Goal: Information Seeking & Learning: Learn about a topic

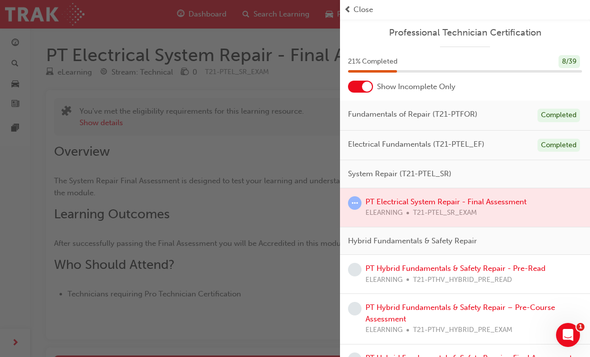
click at [396, 210] on div at bounding box center [465, 207] width 250 height 39
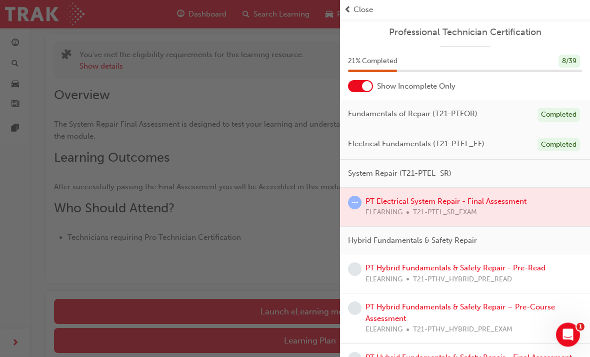
scroll to position [101, 0]
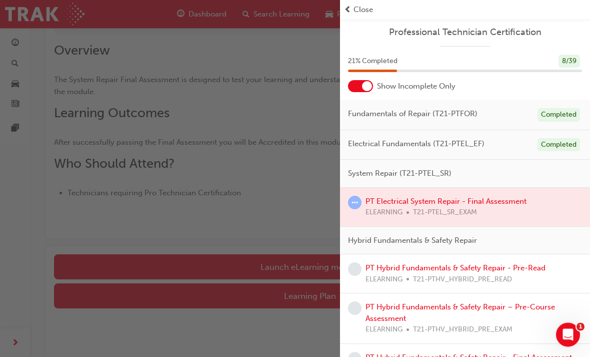
click at [307, 265] on div "button" at bounding box center [170, 178] width 340 height 357
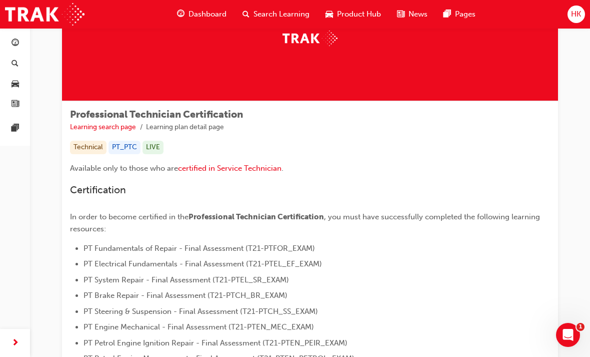
scroll to position [77, 0]
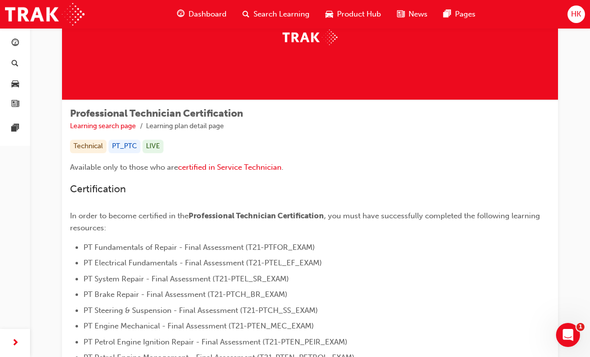
click at [193, 11] on span "Dashboard" at bounding box center [208, 15] width 38 height 12
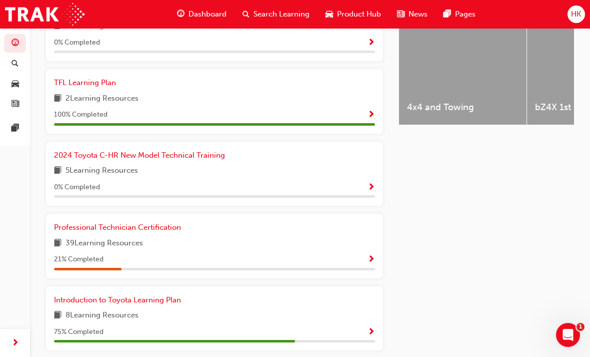
scroll to position [426, 0]
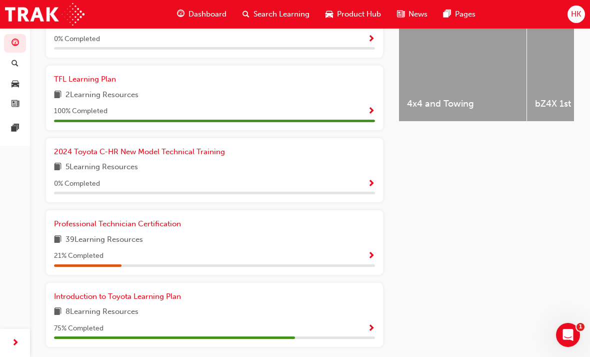
click at [123, 219] on span "Professional Technician Certification" at bounding box center [117, 223] width 127 height 9
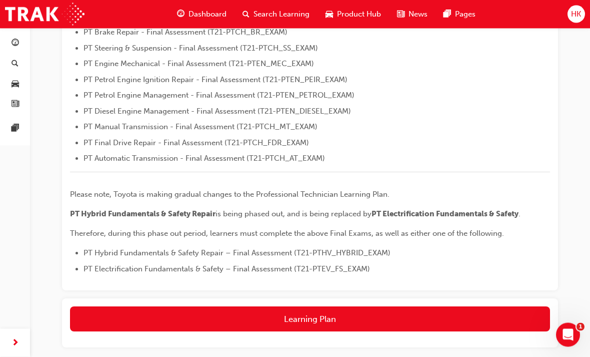
scroll to position [378, 0]
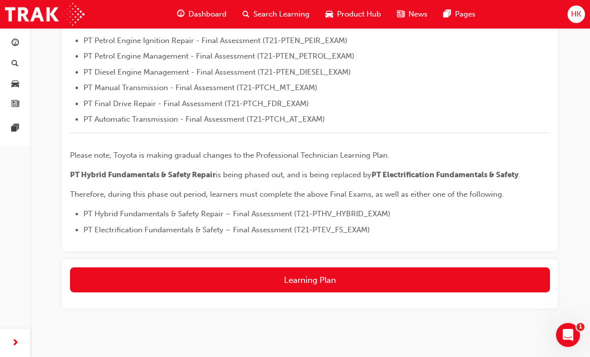
click at [339, 276] on button "Learning Plan" at bounding box center [310, 279] width 480 height 25
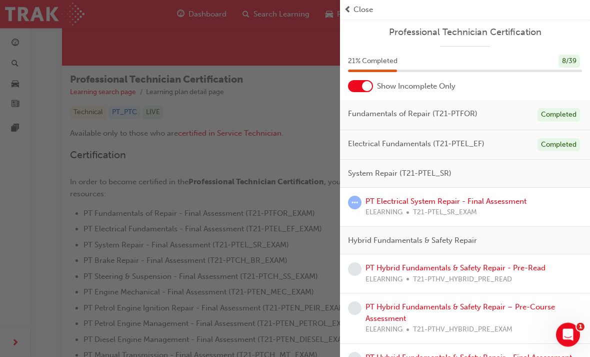
scroll to position [0, 0]
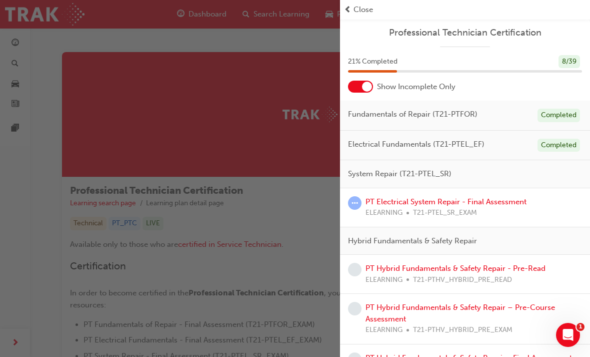
click at [316, 265] on div "button" at bounding box center [170, 178] width 340 height 357
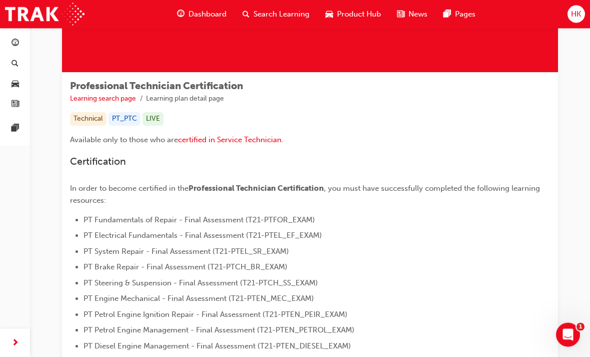
scroll to position [105, 0]
click at [582, 329] on span "1" at bounding box center [581, 327] width 8 height 8
click at [190, 17] on span "Dashboard" at bounding box center [208, 15] width 38 height 12
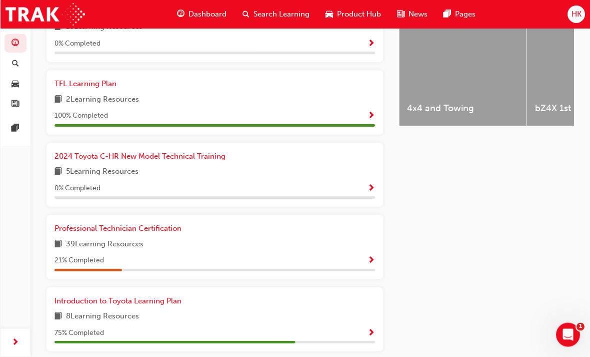
scroll to position [418, 0]
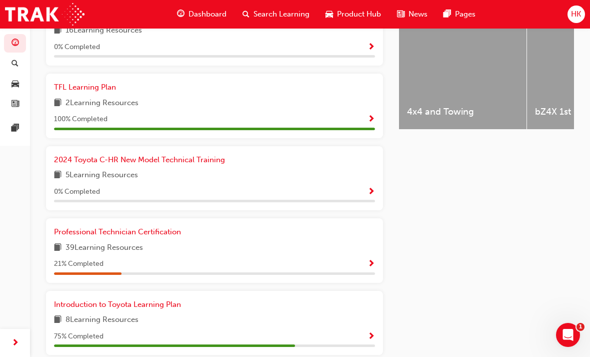
click at [162, 231] on link "Professional Technician Certification" at bounding box center [119, 232] width 131 height 12
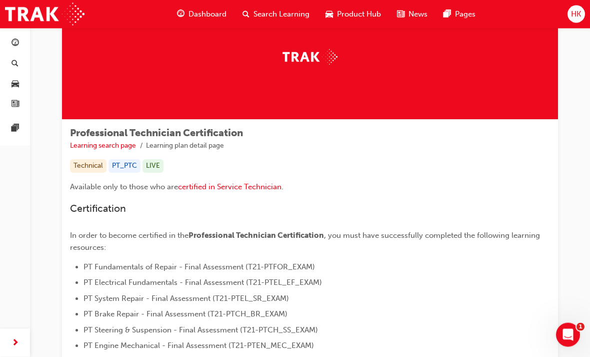
scroll to position [59, 0]
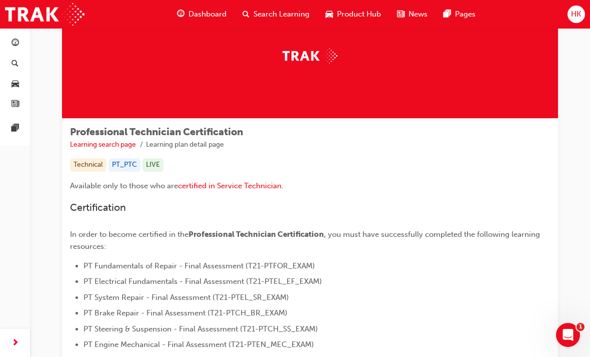
click at [274, 282] on span "PT Electrical Fundamentals - Final Assessment (T21-PTEL_EF_EXAM)" at bounding box center [203, 281] width 239 height 9
click at [272, 300] on span "PT System Repair - Final Assessment (T21-PTEL_SR_EXAM)" at bounding box center [187, 297] width 206 height 9
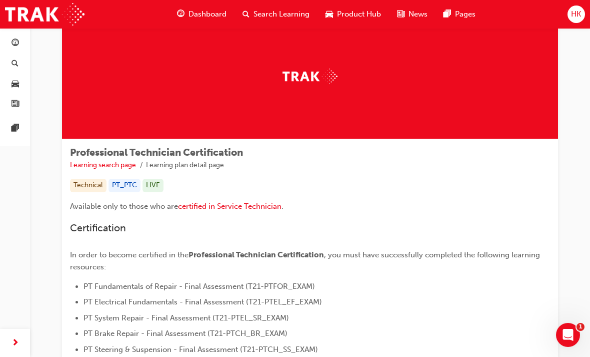
scroll to position [0, 0]
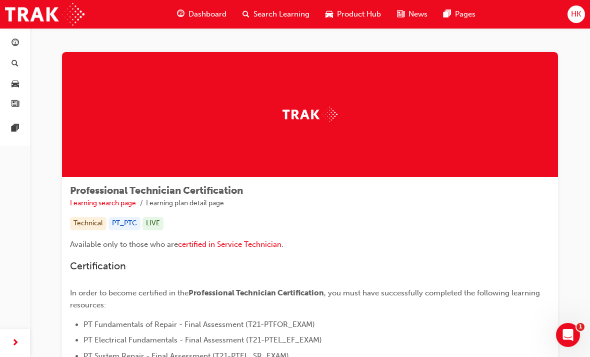
click at [307, 119] on img at bounding box center [310, 115] width 55 height 16
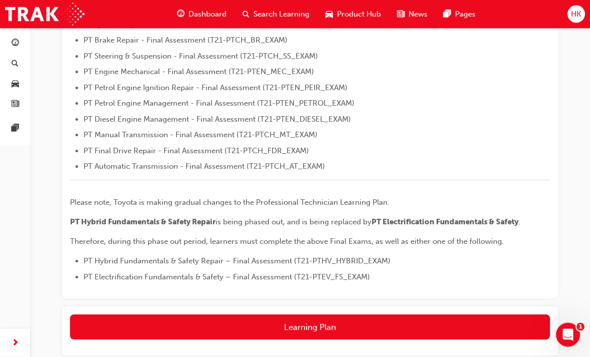
scroll to position [378, 0]
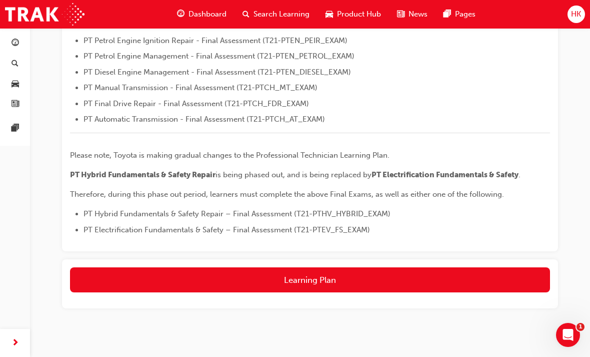
click at [308, 274] on button "Learning Plan" at bounding box center [310, 279] width 480 height 25
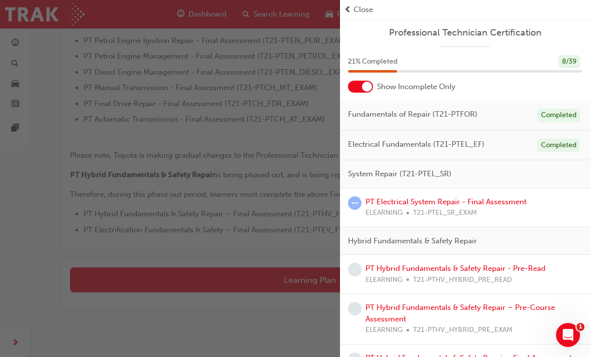
click at [357, 204] on span "learningRecordVerb_ATTEMPT-icon" at bounding box center [355, 203] width 14 height 14
click at [440, 197] on link "PT Electrical System Repair - Final Assessment" at bounding box center [446, 201] width 161 height 9
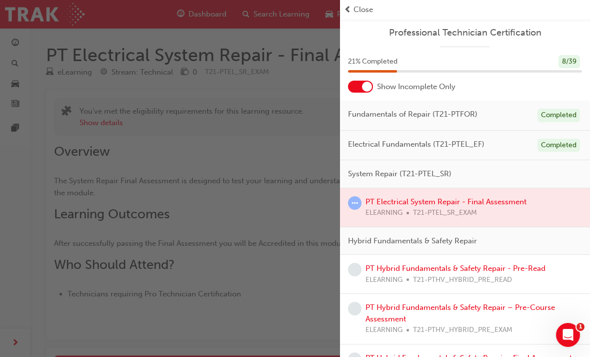
click at [254, 314] on div "button" at bounding box center [170, 178] width 340 height 357
click at [281, 318] on div "button" at bounding box center [170, 178] width 340 height 357
click at [275, 307] on div "button" at bounding box center [170, 178] width 340 height 357
click at [198, 312] on div "button" at bounding box center [170, 178] width 340 height 357
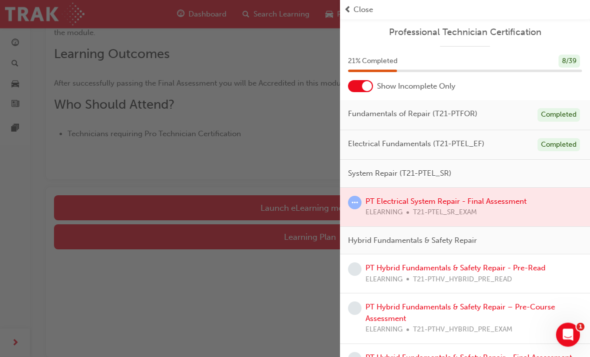
scroll to position [177, 0]
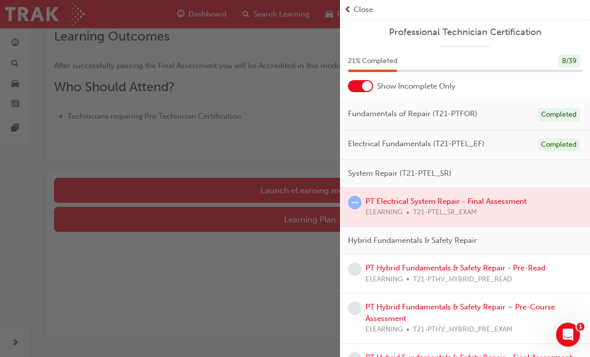
click at [234, 300] on div "button" at bounding box center [170, 178] width 340 height 357
click at [195, 281] on div "button" at bounding box center [170, 178] width 340 height 357
click at [205, 258] on div "button" at bounding box center [170, 178] width 340 height 357
click at [206, 260] on div "button" at bounding box center [170, 178] width 340 height 357
click at [206, 259] on div "button" at bounding box center [170, 178] width 340 height 357
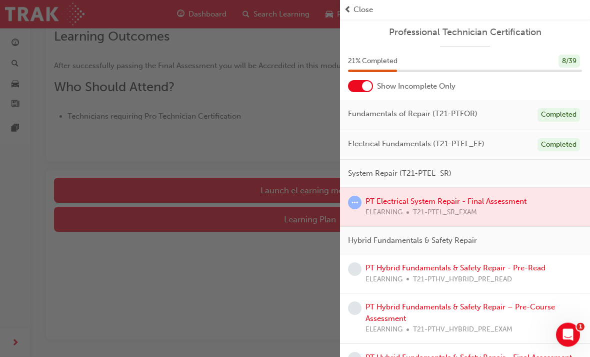
click at [212, 258] on div "button" at bounding box center [170, 178] width 340 height 357
click at [357, 15] on span "Close" at bounding box center [364, 10] width 20 height 12
click at [353, 8] on div "Close" at bounding box center [465, 10] width 242 height 12
click at [261, 352] on div "button" at bounding box center [170, 178] width 340 height 357
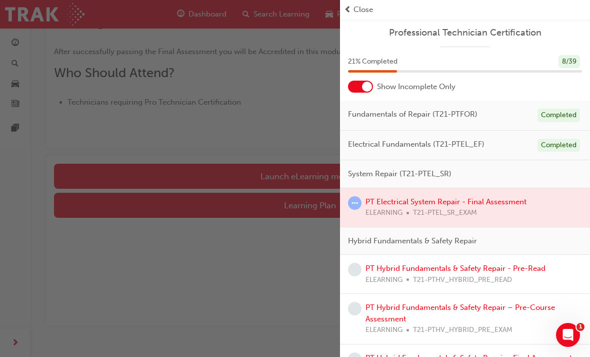
click at [304, 206] on div "button" at bounding box center [170, 178] width 340 height 357
click at [302, 251] on div "button" at bounding box center [170, 178] width 340 height 357
click at [292, 273] on div "button" at bounding box center [170, 178] width 340 height 357
click at [292, 275] on div "button" at bounding box center [170, 178] width 340 height 357
click at [568, 209] on div at bounding box center [465, 207] width 250 height 39
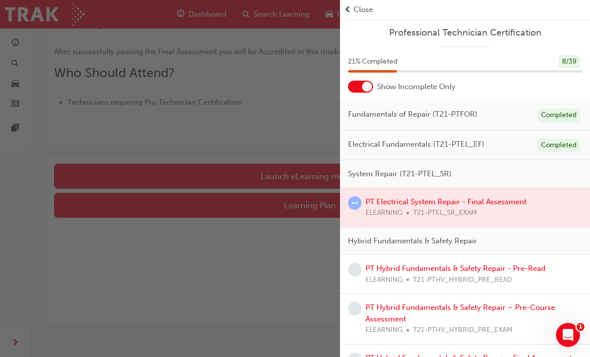
click at [564, 201] on div at bounding box center [465, 207] width 250 height 39
click at [565, 206] on div at bounding box center [465, 207] width 250 height 39
click at [361, 9] on span "Close" at bounding box center [364, 10] width 20 height 12
click at [358, 9] on span "Close" at bounding box center [364, 10] width 20 height 12
click at [379, 7] on div "Close" at bounding box center [465, 10] width 242 height 12
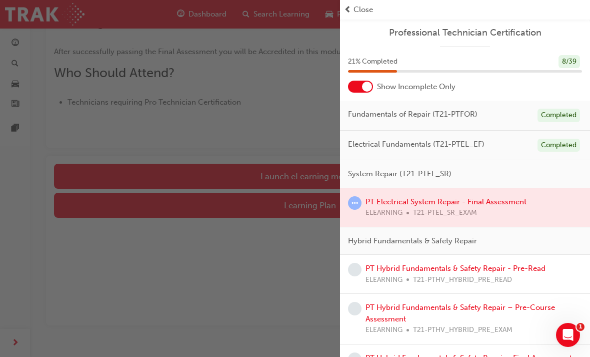
click at [283, 201] on div "button" at bounding box center [170, 178] width 340 height 357
click at [315, 176] on div "button" at bounding box center [170, 178] width 340 height 357
click at [298, 170] on div "button" at bounding box center [170, 178] width 340 height 357
click at [183, 206] on div "button" at bounding box center [170, 178] width 340 height 357
click at [220, 339] on div "button" at bounding box center [170, 178] width 340 height 357
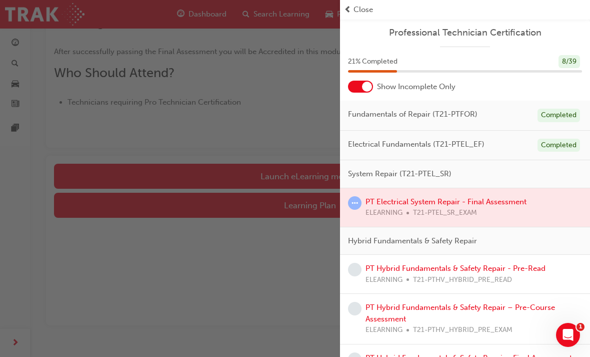
scroll to position [4, 0]
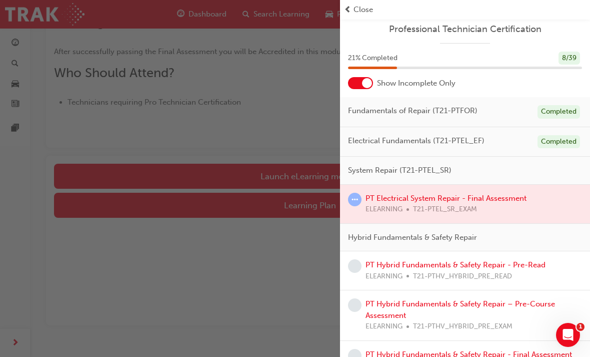
click at [366, 4] on span "Close" at bounding box center [364, 10] width 20 height 12
click at [366, 4] on div "Close" at bounding box center [465, 10] width 250 height 20
click at [254, 297] on div "button" at bounding box center [170, 178] width 340 height 357
click at [255, 312] on div "button" at bounding box center [170, 178] width 340 height 357
click at [244, 345] on div "button" at bounding box center [170, 178] width 340 height 357
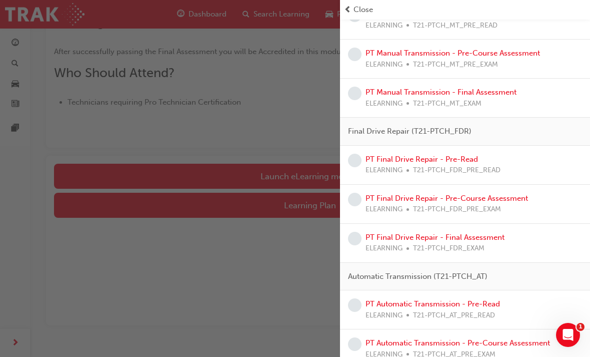
scroll to position [1278, 0]
click at [333, 356] on div "button" at bounding box center [170, 178] width 340 height 357
click at [321, 356] on div "button" at bounding box center [170, 178] width 340 height 357
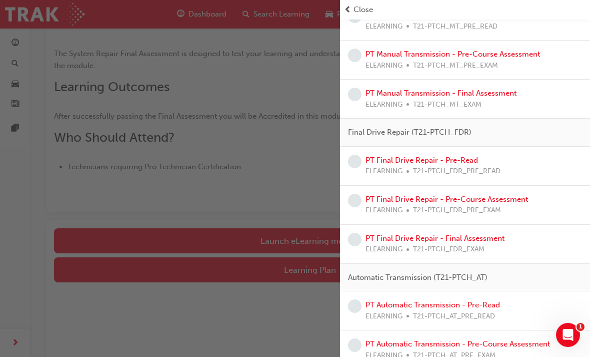
scroll to position [192, 0]
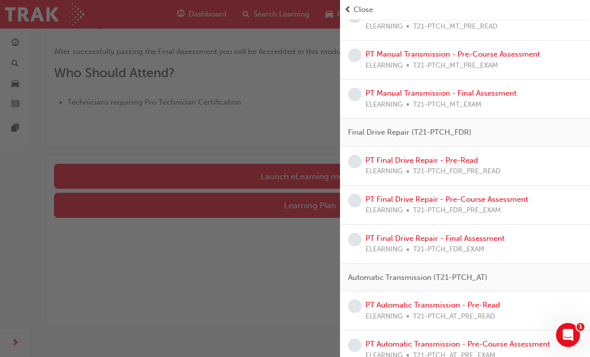
click at [331, 281] on div "button" at bounding box center [170, 178] width 340 height 357
click at [316, 309] on div "button" at bounding box center [170, 178] width 340 height 357
click at [356, 299] on span "learningRecordVerb_NONE-icon" at bounding box center [355, 306] width 14 height 14
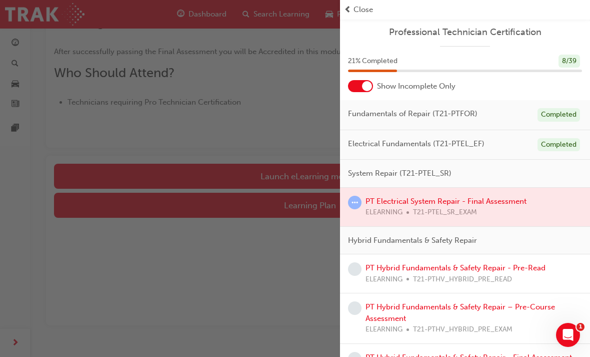
scroll to position [2, 0]
click at [416, 268] on link "PT Hybrid Fundamentals & Safety Repair - Pre-Read" at bounding box center [456, 266] width 180 height 9
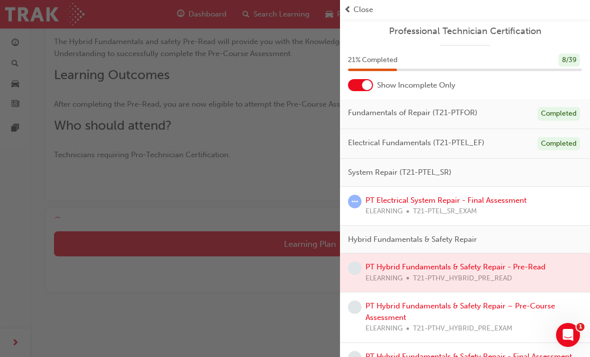
scroll to position [57, 0]
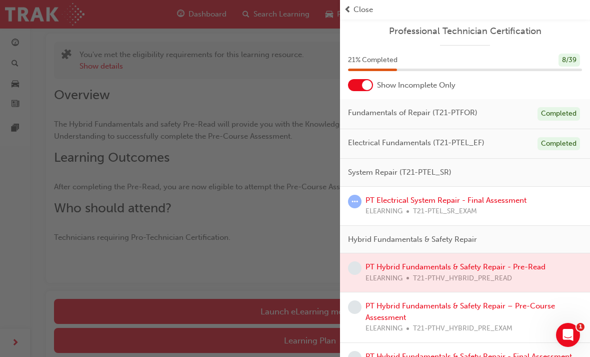
click at [306, 313] on div "button" at bounding box center [170, 178] width 340 height 357
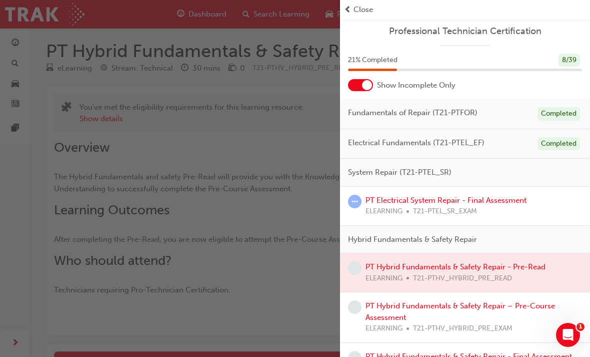
scroll to position [0, 0]
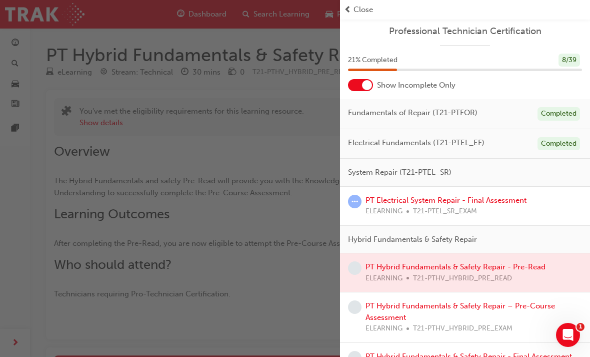
click at [250, 240] on div "button" at bounding box center [170, 178] width 340 height 357
click at [172, 246] on div "button" at bounding box center [170, 178] width 340 height 357
click at [443, 202] on link "PT Electrical System Repair - Final Assessment" at bounding box center [446, 200] width 161 height 9
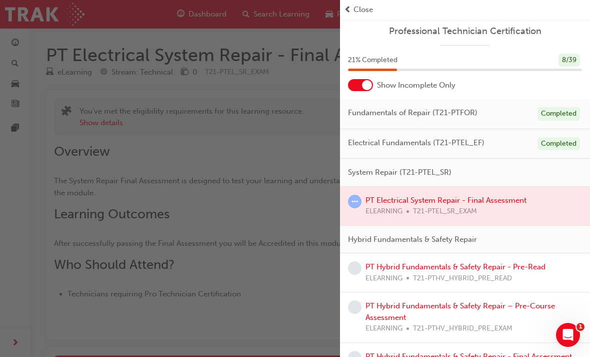
click at [415, 194] on div at bounding box center [465, 206] width 250 height 39
click at [368, 324] on span "ELEARNING" at bounding box center [384, 329] width 37 height 12
click at [276, 247] on div "button" at bounding box center [170, 178] width 340 height 357
click at [354, 13] on span "Close" at bounding box center [364, 10] width 20 height 12
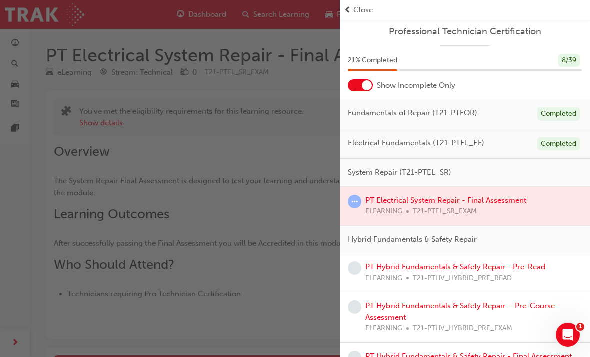
click at [353, 13] on div "Close" at bounding box center [465, 10] width 242 height 12
click at [402, 202] on div at bounding box center [465, 206] width 250 height 39
click at [402, 201] on div at bounding box center [465, 206] width 250 height 39
click at [438, 266] on link "PT Hybrid Fundamentals & Safety Repair - Pre-Read" at bounding box center [456, 266] width 180 height 9
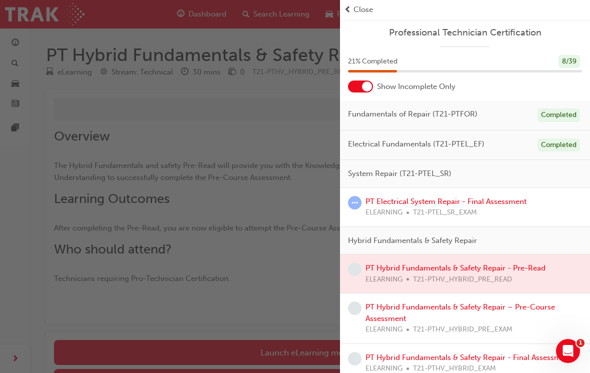
click at [297, 286] on div "button" at bounding box center [170, 186] width 340 height 373
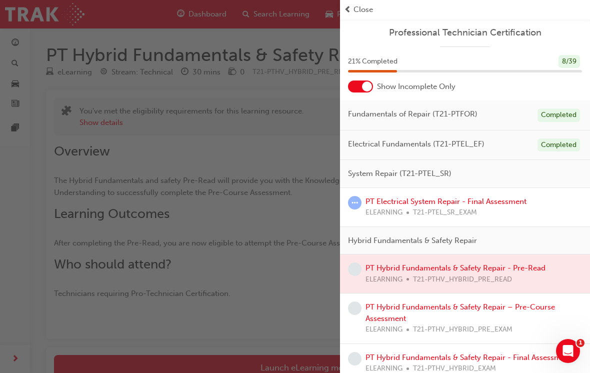
click at [301, 306] on div "button" at bounding box center [170, 186] width 340 height 373
click at [293, 324] on div "button" at bounding box center [170, 186] width 340 height 373
click at [291, 308] on div "button" at bounding box center [170, 186] width 340 height 373
click at [424, 201] on link "PT Electrical System Repair - Final Assessment" at bounding box center [446, 201] width 161 height 9
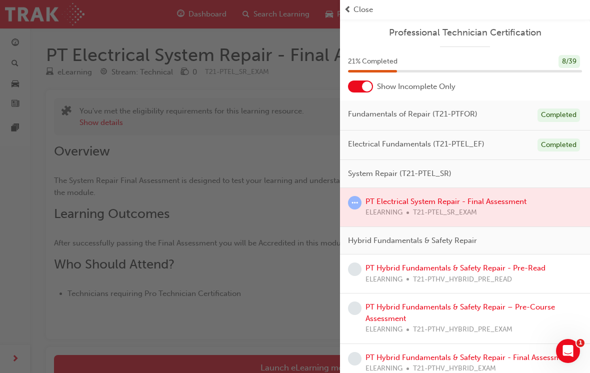
click at [292, 310] on div "button" at bounding box center [170, 186] width 340 height 373
click at [281, 355] on div "button" at bounding box center [170, 186] width 340 height 373
click at [212, 313] on div "button" at bounding box center [170, 186] width 340 height 373
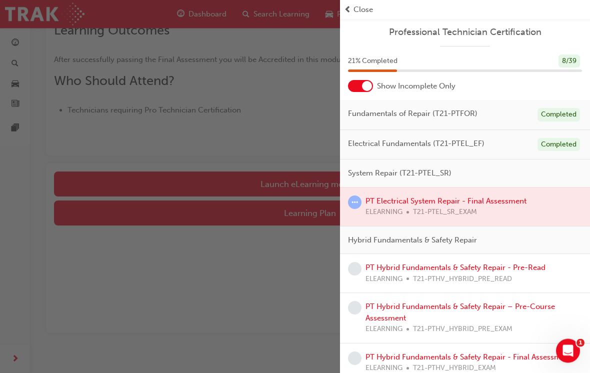
scroll to position [192, 0]
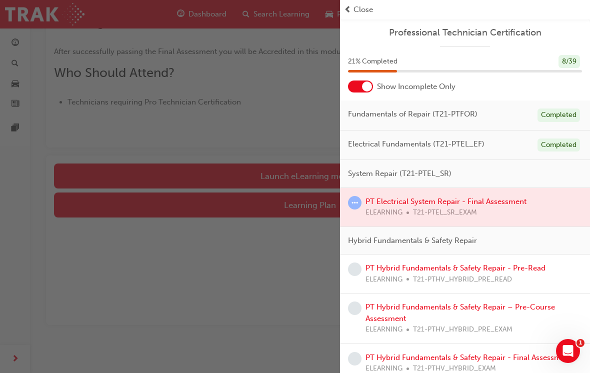
click at [297, 230] on div "button" at bounding box center [170, 186] width 340 height 373
click at [237, 317] on div "button" at bounding box center [170, 186] width 340 height 373
click at [13, 176] on div "button" at bounding box center [170, 186] width 340 height 373
click at [13, 175] on div "button" at bounding box center [170, 186] width 340 height 373
click at [48, 12] on div "button" at bounding box center [170, 186] width 340 height 373
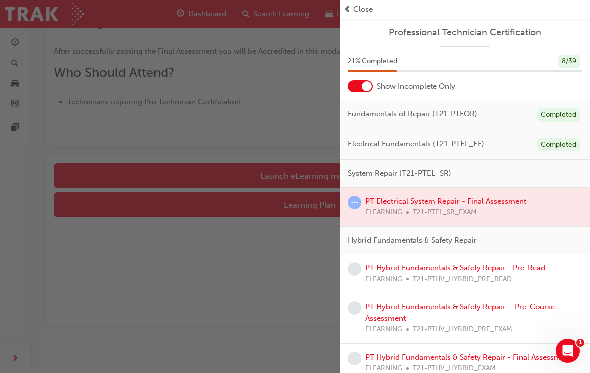
click at [204, 8] on div "button" at bounding box center [170, 186] width 340 height 373
click at [270, 16] on div "button" at bounding box center [170, 186] width 340 height 373
click at [309, 13] on div "button" at bounding box center [170, 186] width 340 height 373
click at [565, 351] on icon "Open Intercom Messenger" at bounding box center [568, 351] width 17 height 17
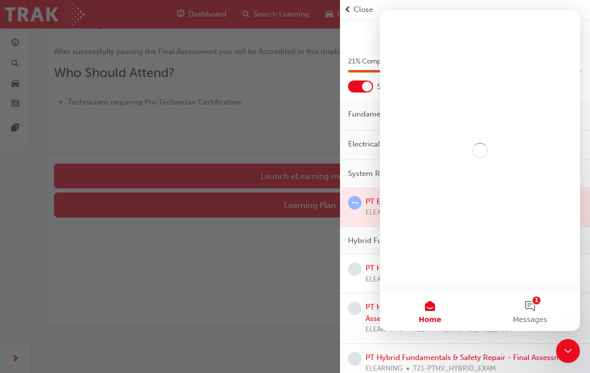
scroll to position [0, 0]
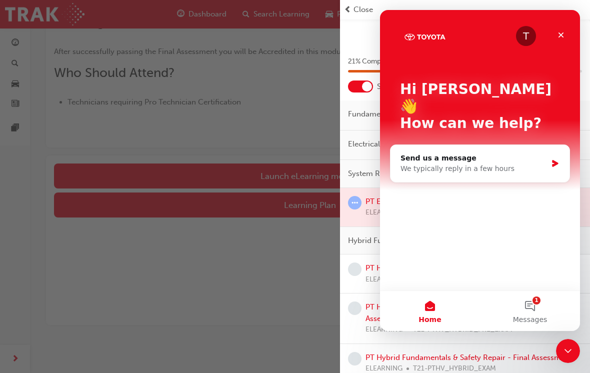
click at [557, 36] on div "Close" at bounding box center [561, 35] width 18 height 18
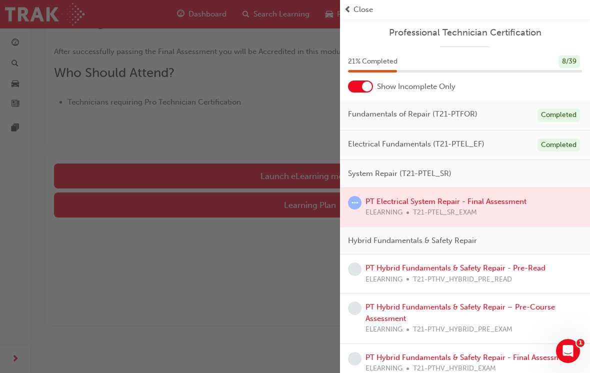
click at [359, 9] on span "Close" at bounding box center [364, 10] width 20 height 12
click at [309, 317] on div "button" at bounding box center [170, 186] width 340 height 373
click at [281, 319] on div "button" at bounding box center [170, 186] width 340 height 373
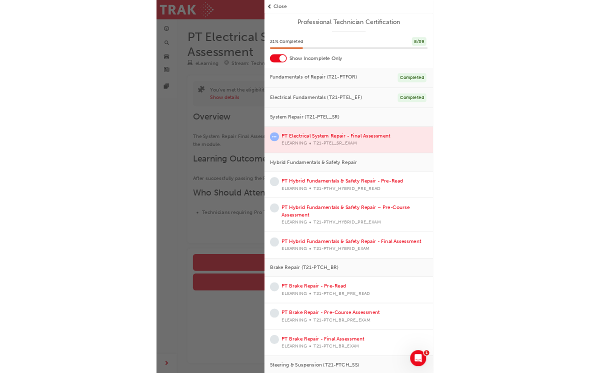
scroll to position [192, 0]
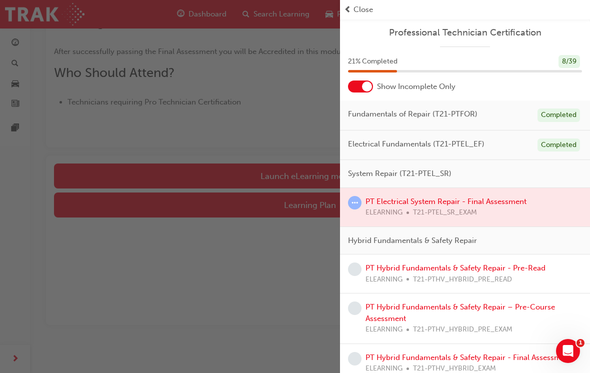
click at [240, 308] on div "button" at bounding box center [170, 186] width 340 height 373
click at [239, 308] on div "button" at bounding box center [170, 186] width 340 height 373
click at [242, 299] on div "button" at bounding box center [170, 186] width 340 height 373
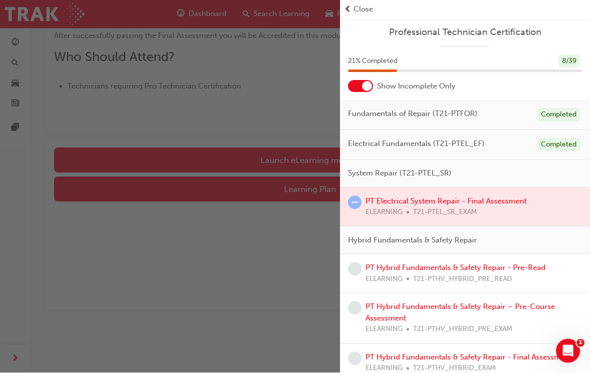
scroll to position [174, 0]
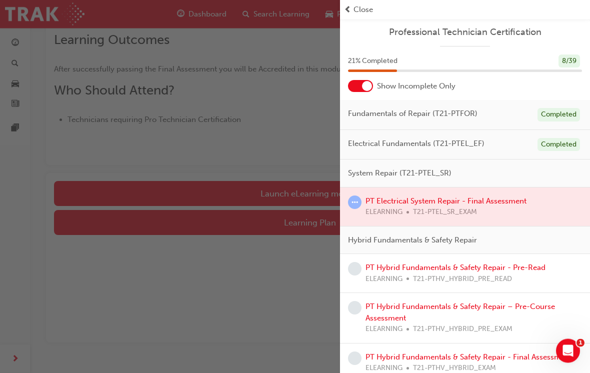
click at [187, 199] on div "button" at bounding box center [170, 186] width 340 height 373
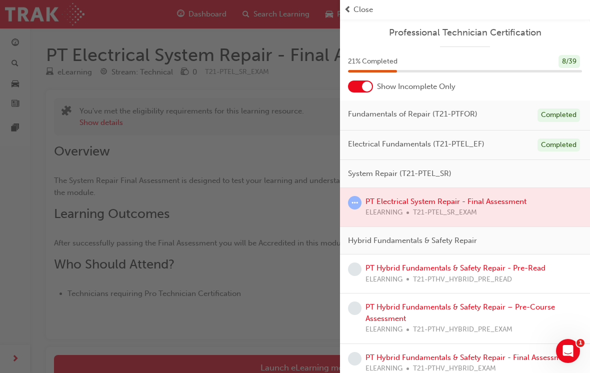
click at [214, 325] on div "button" at bounding box center [170, 186] width 340 height 373
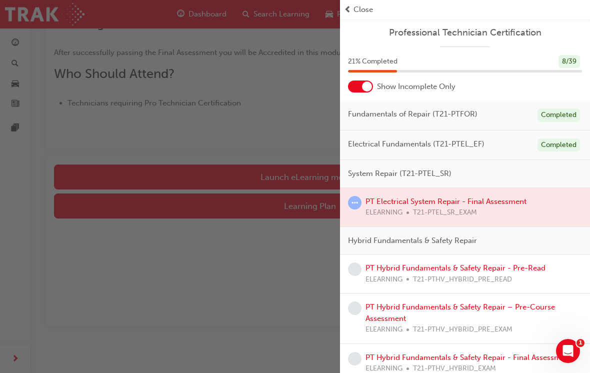
scroll to position [192, 0]
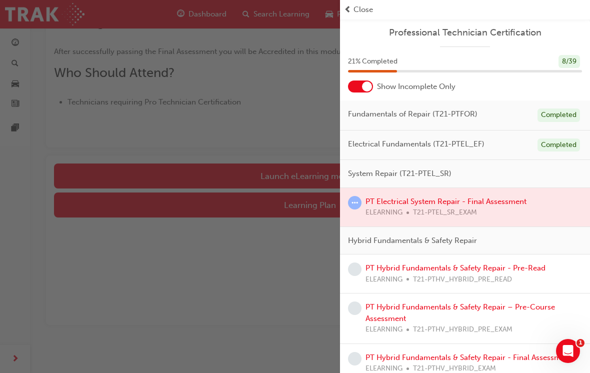
click at [461, 199] on div at bounding box center [465, 207] width 250 height 39
click at [450, 206] on div at bounding box center [465, 207] width 250 height 39
click at [227, 344] on div "button" at bounding box center [170, 186] width 340 height 373
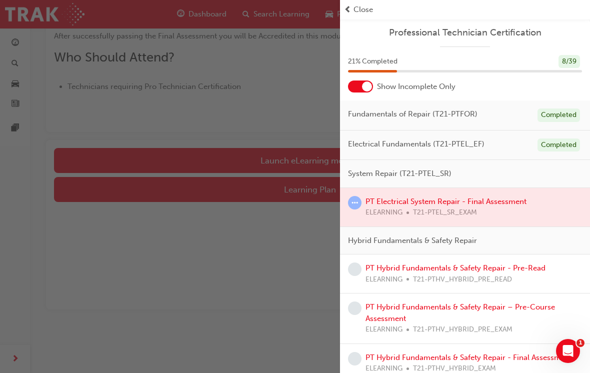
click at [79, 293] on div "button" at bounding box center [170, 186] width 340 height 373
click at [78, 293] on div "button" at bounding box center [170, 186] width 340 height 373
click at [365, 200] on div at bounding box center [465, 207] width 250 height 39
click at [425, 203] on div at bounding box center [465, 207] width 250 height 39
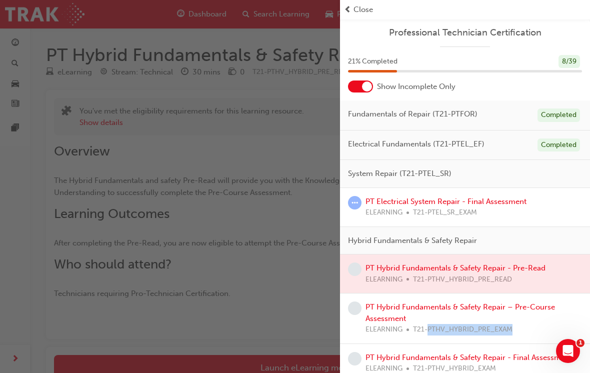
click at [258, 312] on div "button" at bounding box center [170, 186] width 340 height 373
click at [284, 312] on div "button" at bounding box center [170, 186] width 340 height 373
click at [243, 288] on div "button" at bounding box center [170, 186] width 340 height 373
click at [356, 12] on span "Close" at bounding box center [364, 10] width 20 height 12
click at [54, 211] on div "button" at bounding box center [170, 186] width 340 height 373
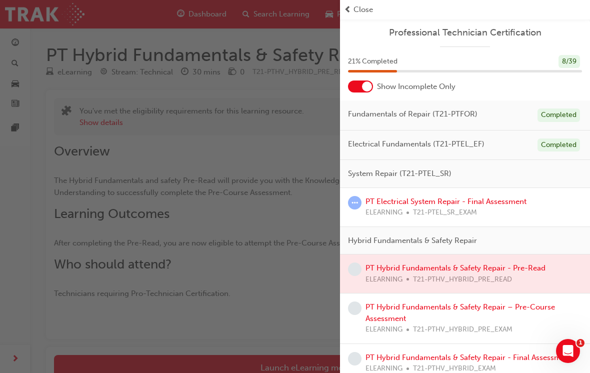
click at [307, 276] on div "button" at bounding box center [170, 186] width 340 height 373
click at [306, 276] on div "button" at bounding box center [170, 186] width 340 height 373
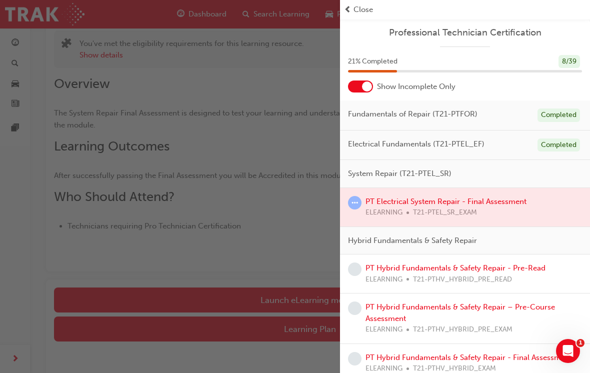
click at [364, 113] on span "Fundamentals of Repair (T21-PTFOR)" at bounding box center [413, 115] width 130 height 12
click at [77, 222] on div "button" at bounding box center [170, 186] width 340 height 373
click at [56, 210] on div "button" at bounding box center [170, 186] width 340 height 373
click at [50, 200] on div "button" at bounding box center [170, 186] width 340 height 373
